Goal: Check status: Check status

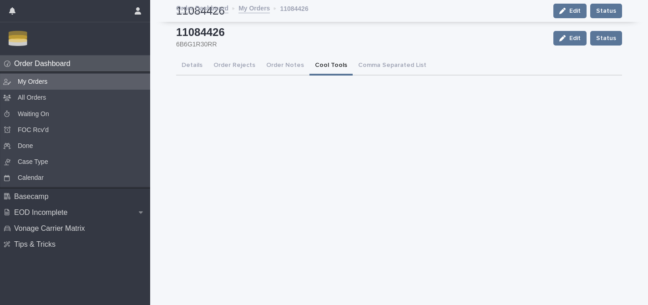
scroll to position [234, 0]
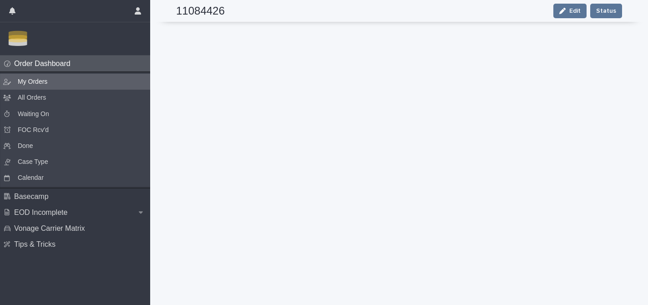
click at [54, 79] on p "My Orders" at bounding box center [32, 81] width 44 height 9
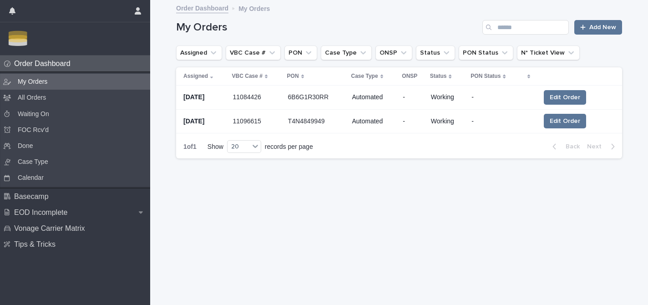
click at [263, 94] on p "11084426" at bounding box center [248, 96] width 30 height 10
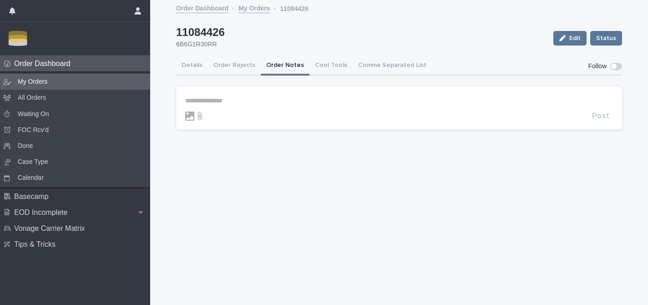
click at [274, 68] on button "Order Notes" at bounding box center [285, 65] width 49 height 19
click at [322, 68] on button "Cool Tools" at bounding box center [331, 65] width 43 height 19
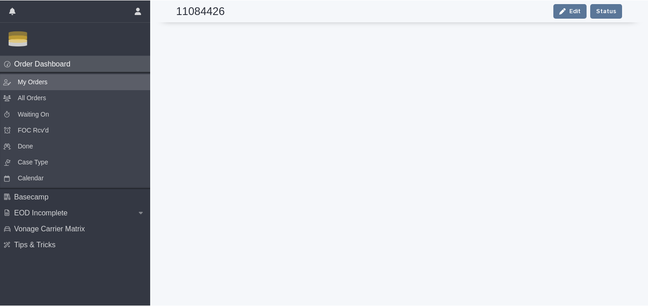
scroll to position [224, 0]
